Goal: Task Accomplishment & Management: Use online tool/utility

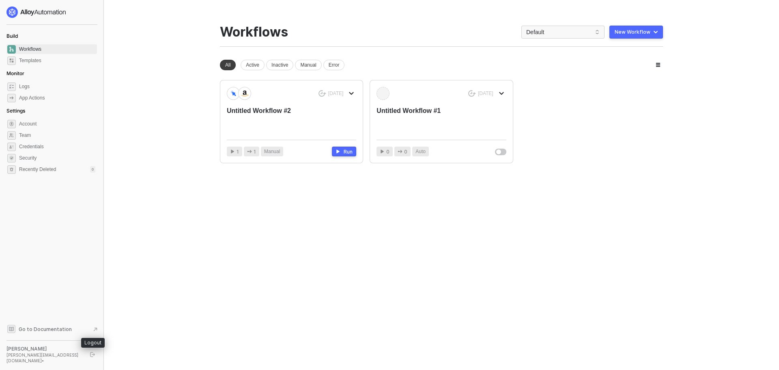
click at [96, 357] on button "button" at bounding box center [93, 354] width 10 height 10
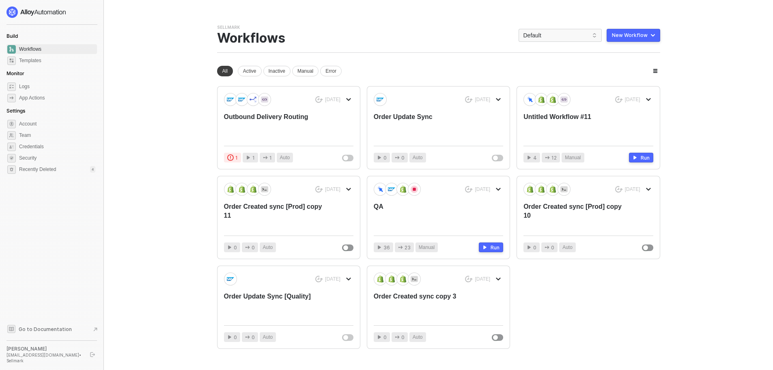
click at [95, 10] on div at bounding box center [51, 11] width 91 height 11
click at [99, 8] on aside "Build Workflows Templates Monitor Logs App Actions Settings Account Team Creden…" at bounding box center [52, 185] width 104 height 370
click at [95, 10] on div at bounding box center [51, 11] width 91 height 11
click at [94, 10] on div at bounding box center [51, 11] width 91 height 11
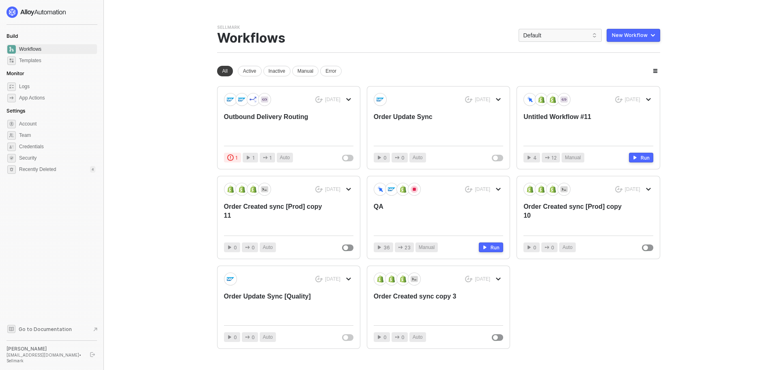
click at [135, 276] on main "You need to expand your browser window or switch to a computer with a bigger sc…" at bounding box center [386, 196] width 773 height 392
click at [129, 45] on main "You need to expand your browser window or switch to a computer with a bigger sc…" at bounding box center [386, 196] width 773 height 392
click at [287, 118] on div "Outbound Delivery Routing" at bounding box center [275, 125] width 103 height 27
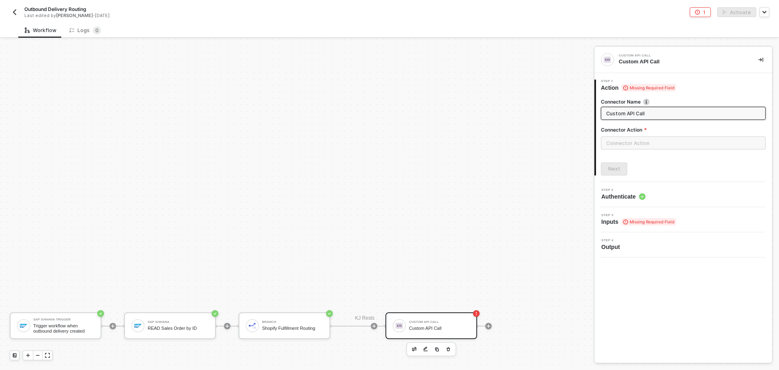
scroll to position [143, 0]
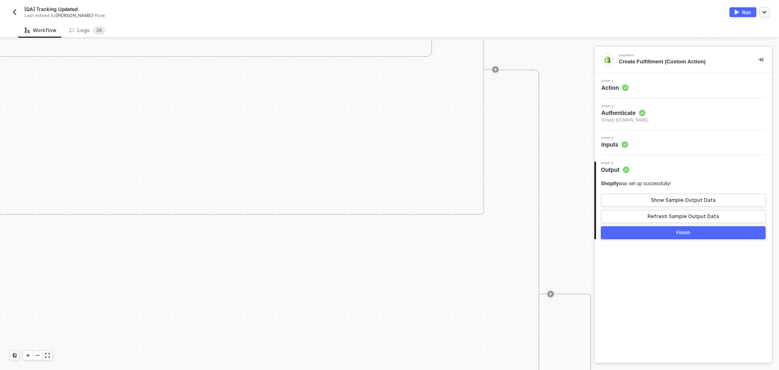
scroll to position [0, 2328]
click at [35, 354] on div at bounding box center [38, 355] width 10 height 9
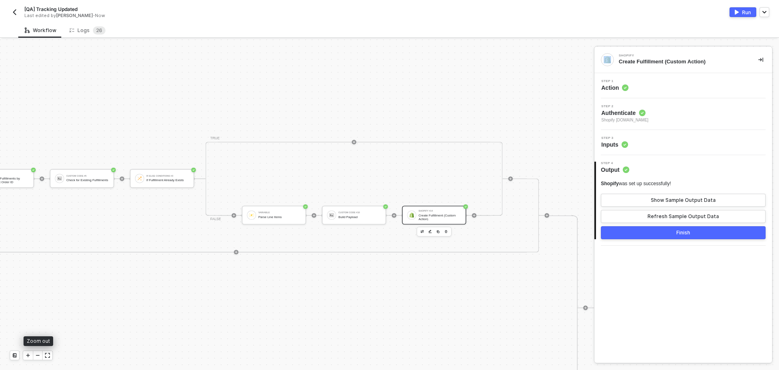
click at [35, 354] on div at bounding box center [38, 355] width 10 height 9
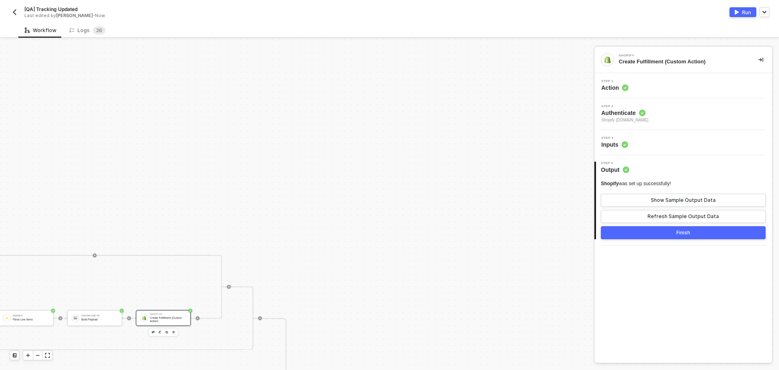
drag, startPoint x: 254, startPoint y: 224, endPoint x: 369, endPoint y: 136, distance: 144.1
click at [390, 84] on div "Manual Workflow Start workflow SAP S/4HANA #2 READ Sales Order by ID If-Else Co…" at bounding box center [297, 204] width 594 height 330
click at [87, 36] on div "Logs 2 6" at bounding box center [87, 30] width 49 height 15
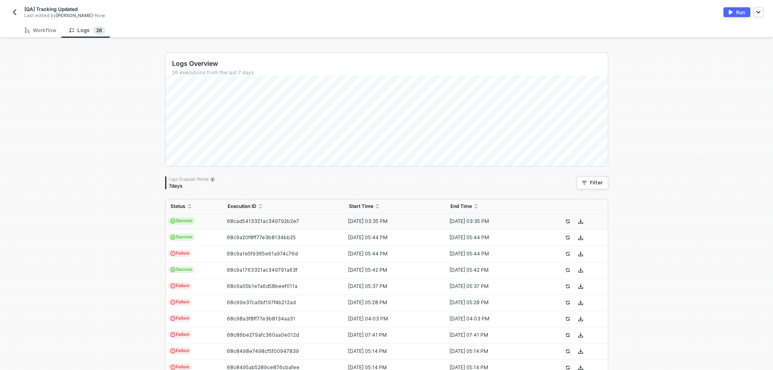
click at [248, 224] on td "68cad5413321ac349792b2e7" at bounding box center [284, 221] width 122 height 16
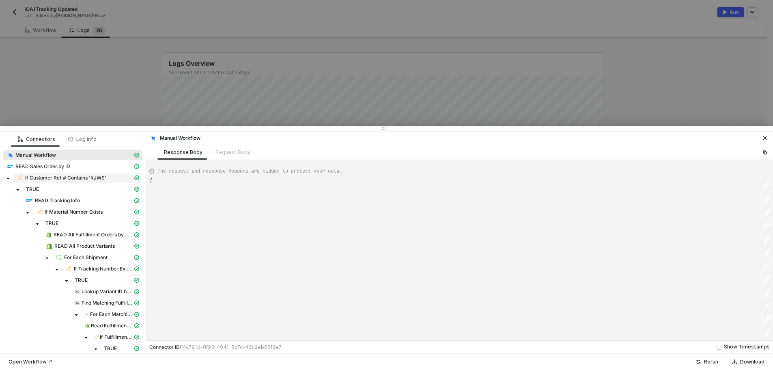
type textarea "{ "json": {}, "id": "45829b8a-7a03-4660-973b-1548613b84e1" }"
click at [46, 102] on div at bounding box center [386, 185] width 773 height 370
